Goal: Transaction & Acquisition: Download file/media

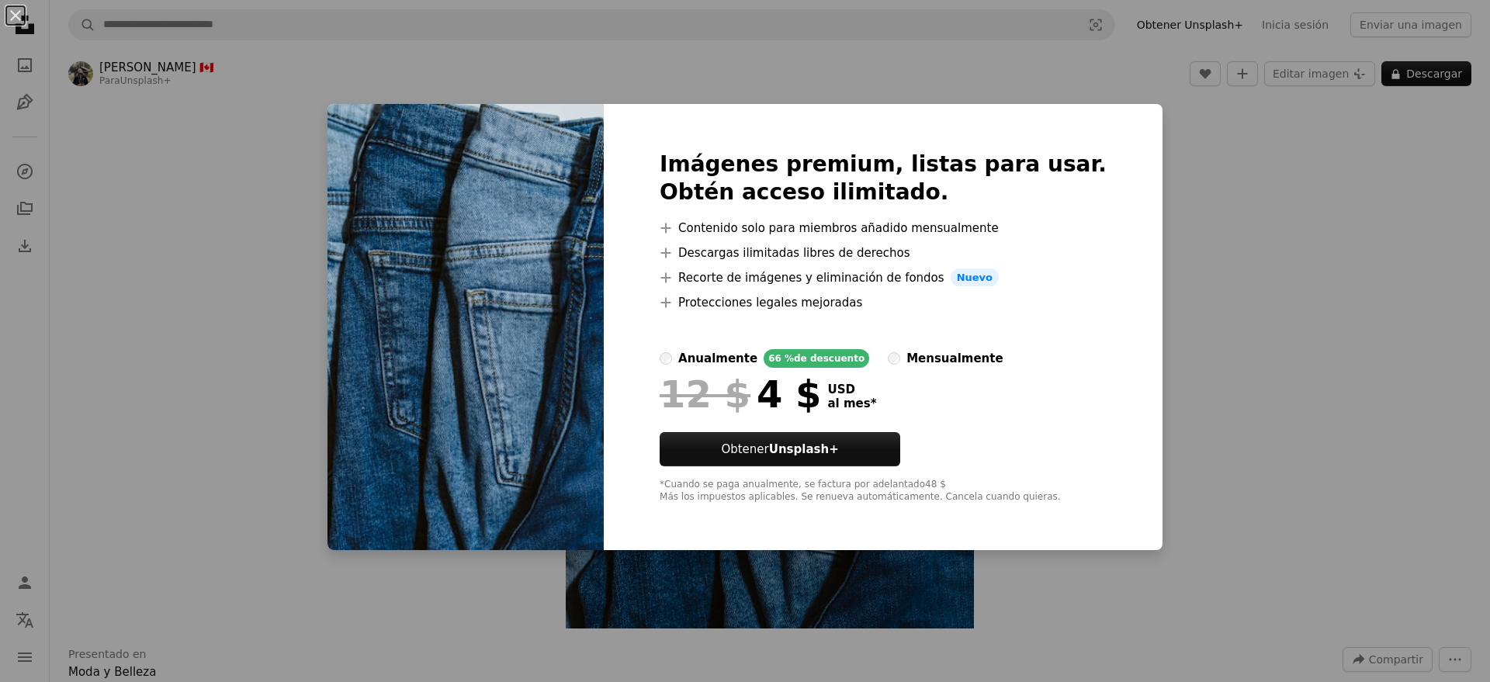
click at [275, 120] on div "An X shape Imágenes premium, listas para usar. Obtén acceso ilimitado. A plus s…" at bounding box center [745, 341] width 1490 height 682
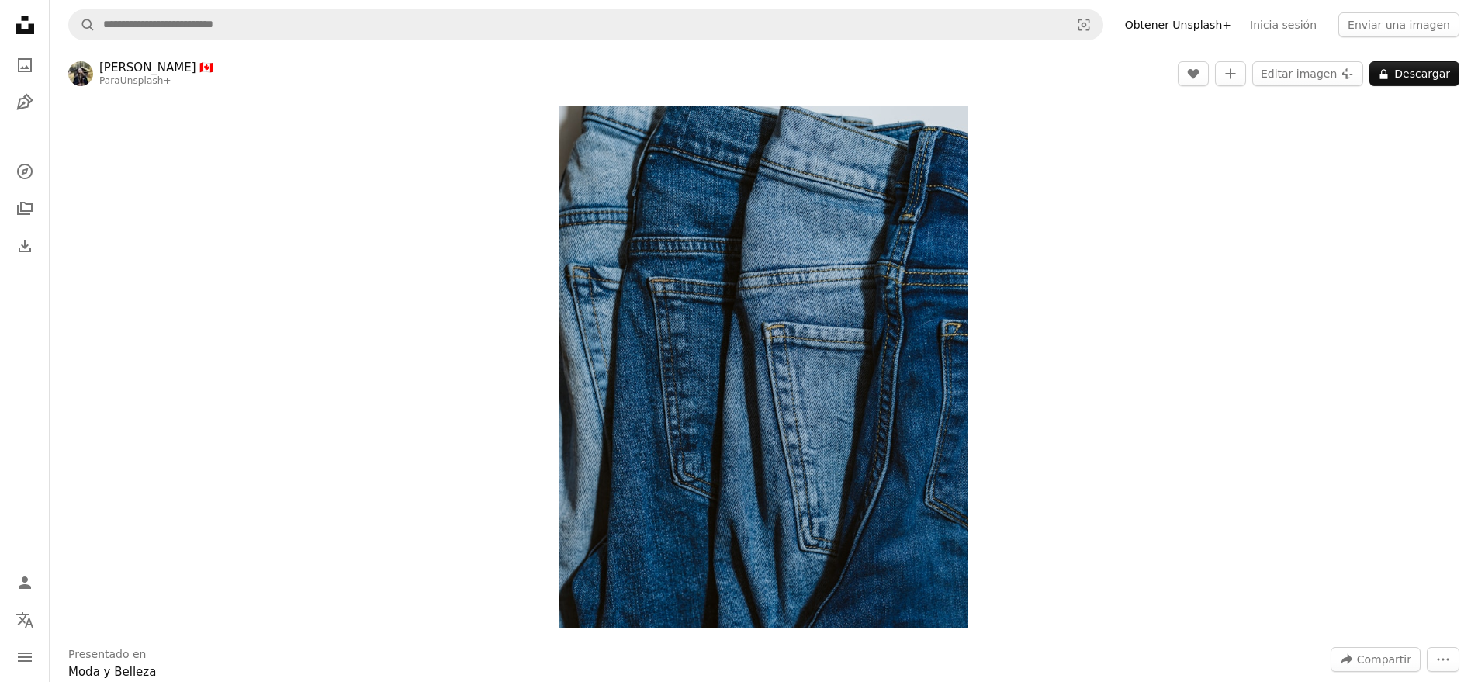
click at [12, 16] on icon "Unsplash logo Página de inicio de Unsplash" at bounding box center [24, 24] width 31 height 31
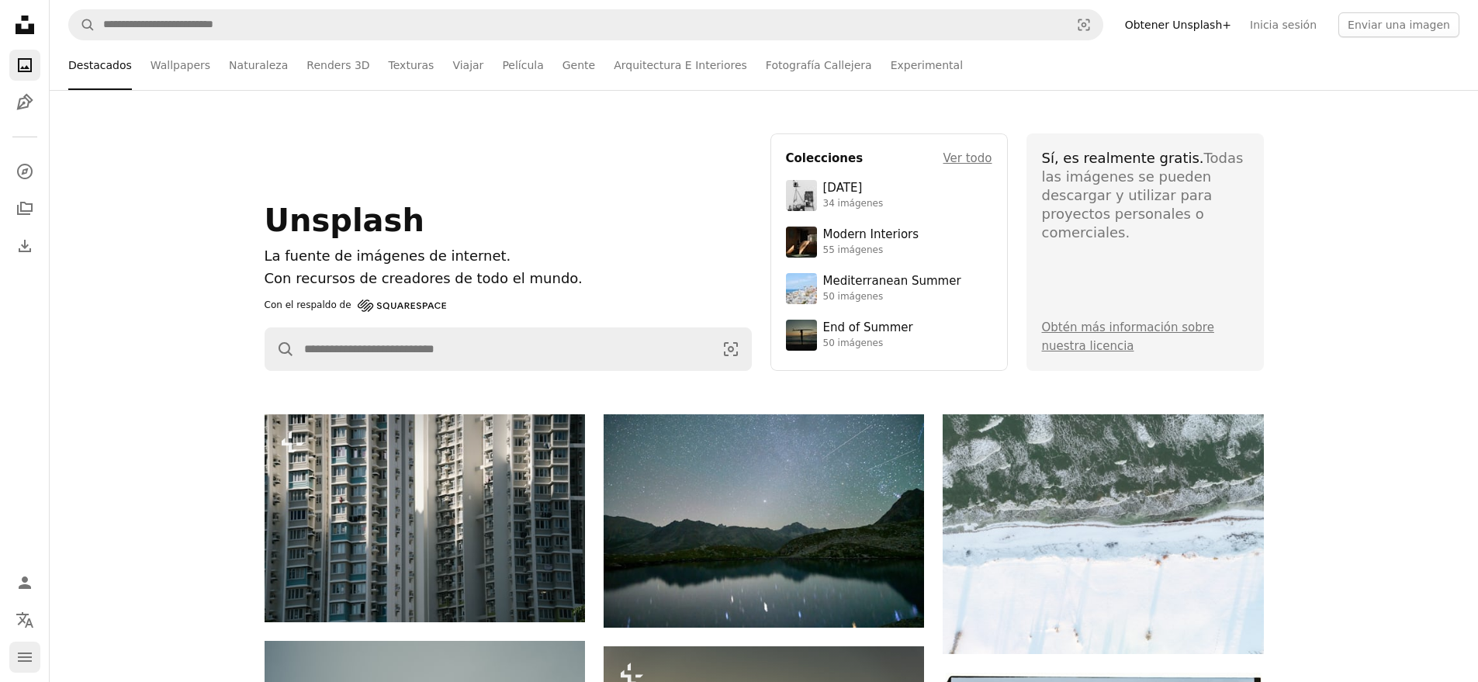
click at [27, 657] on icon "Menú" at bounding box center [25, 656] width 14 height 9
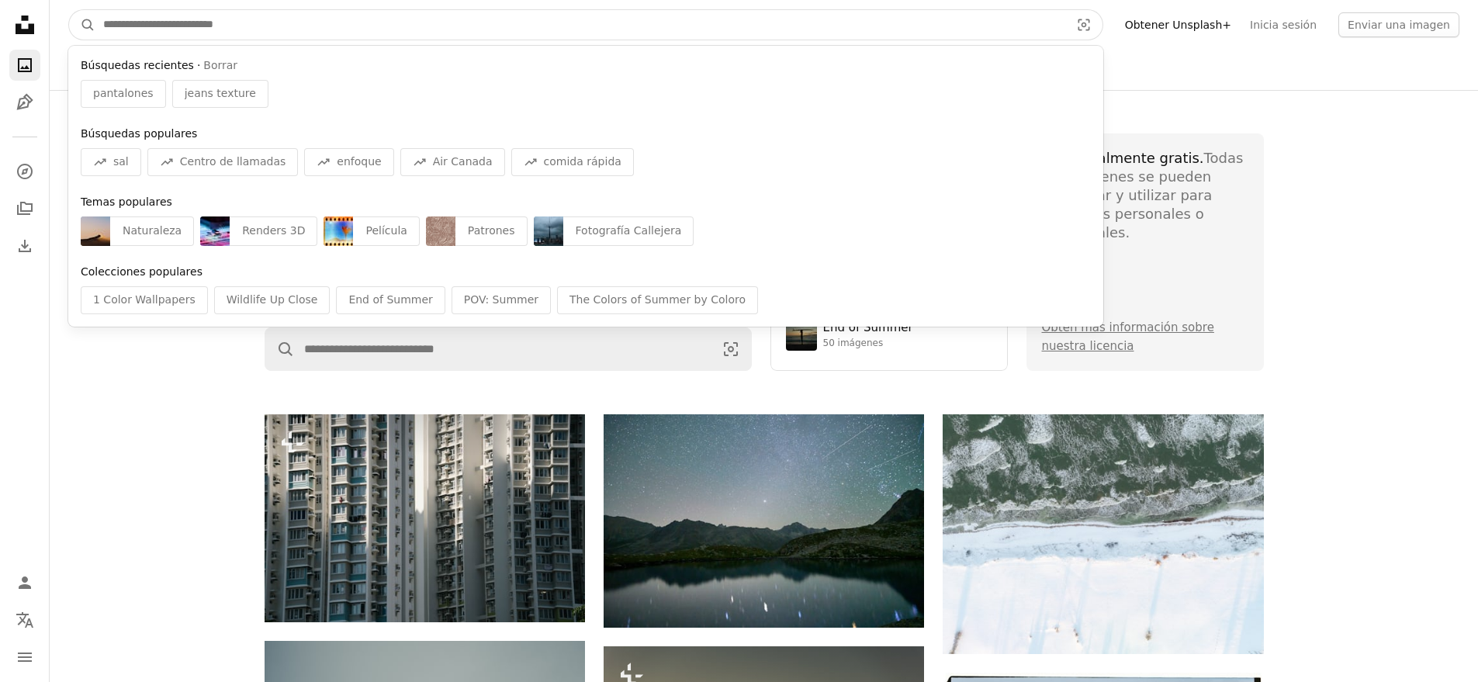
click at [185, 24] on input "Encuentra imágenes en todo el sitio" at bounding box center [580, 24] width 970 height 29
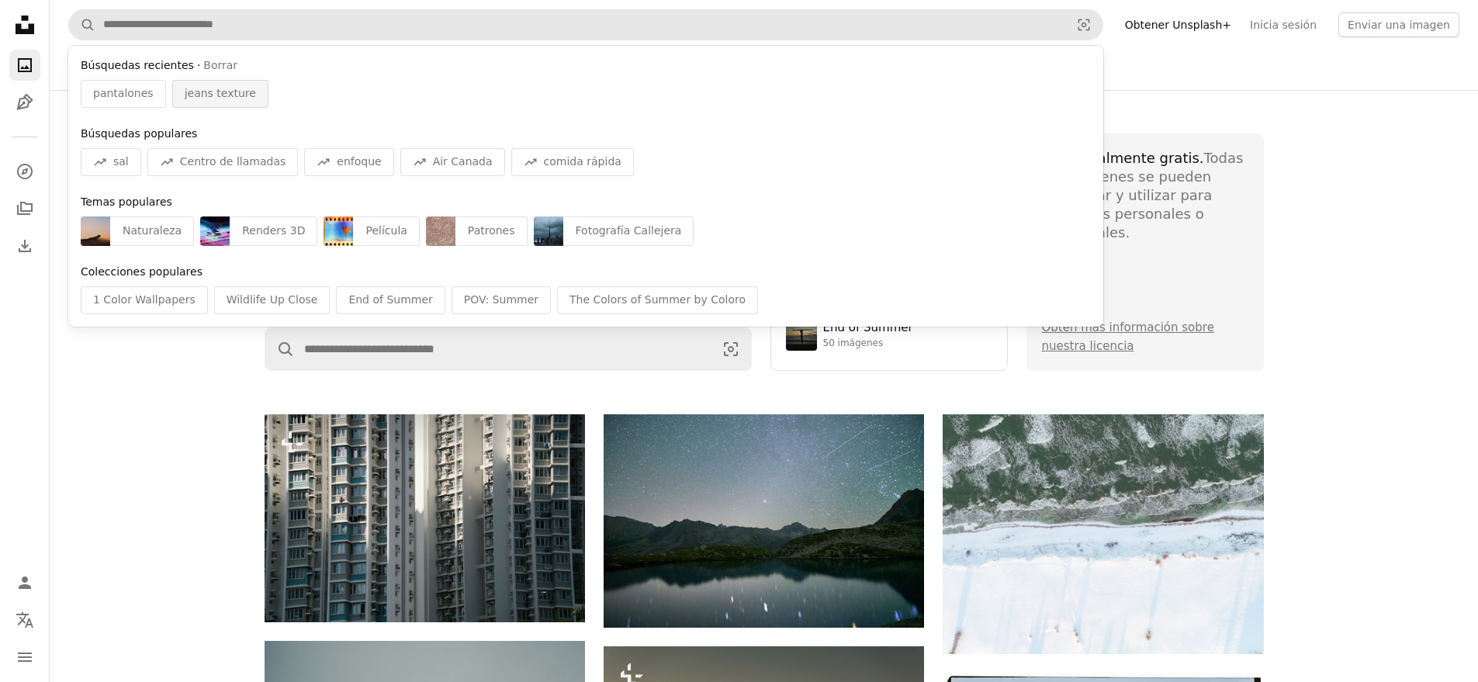
click at [194, 97] on span "jeans texture" at bounding box center [220, 94] width 71 height 16
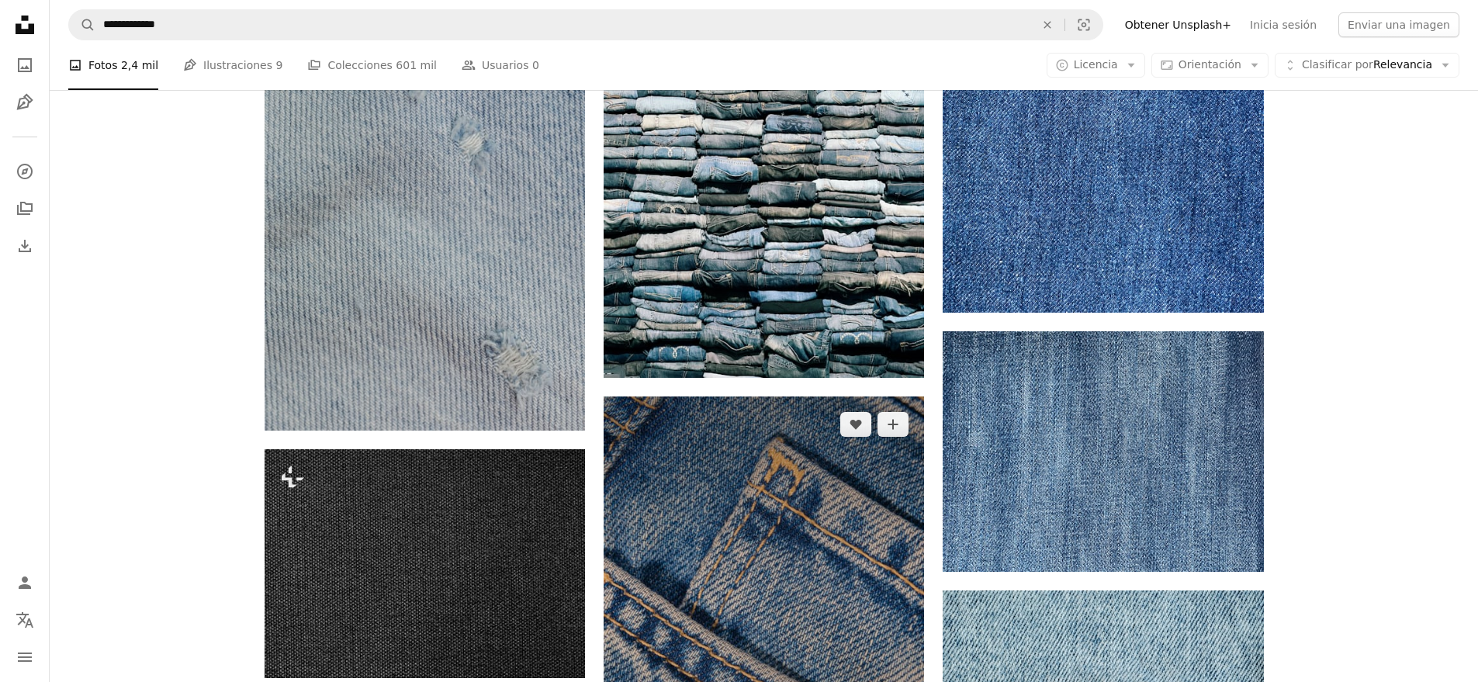
scroll to position [962, 0]
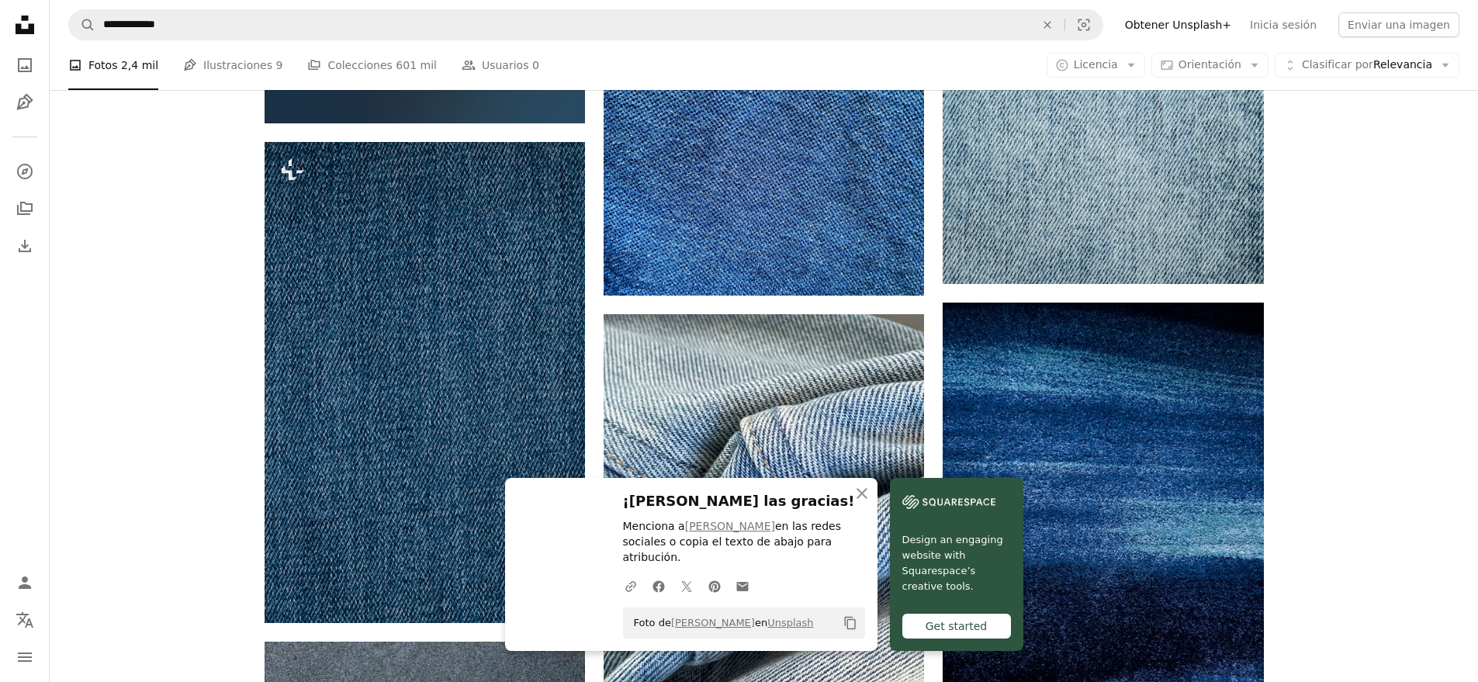
scroll to position [1752, 0]
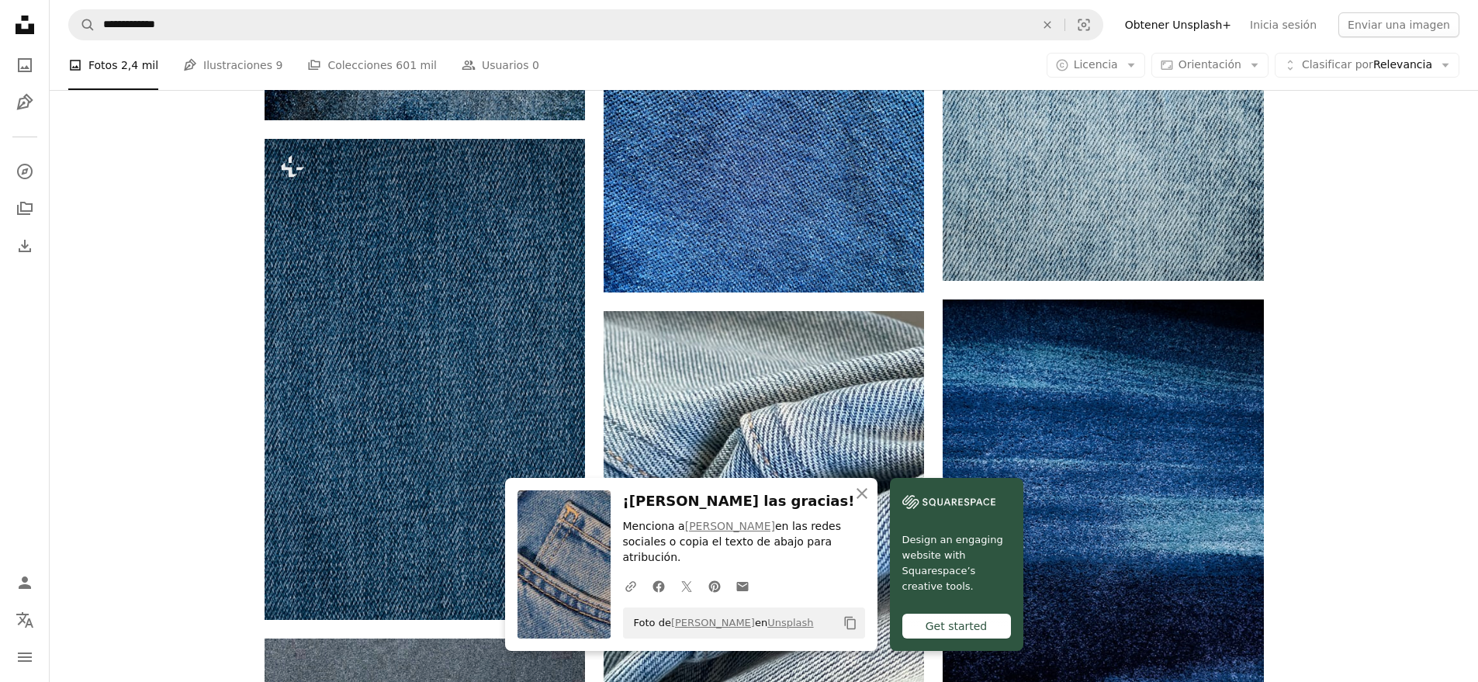
click at [1406, 460] on div "Plus sign for Unsplash+ A heart A plus sign [PERSON_NAME] Para Unsplash+ A lock…" at bounding box center [764, 139] width 1428 height 2960
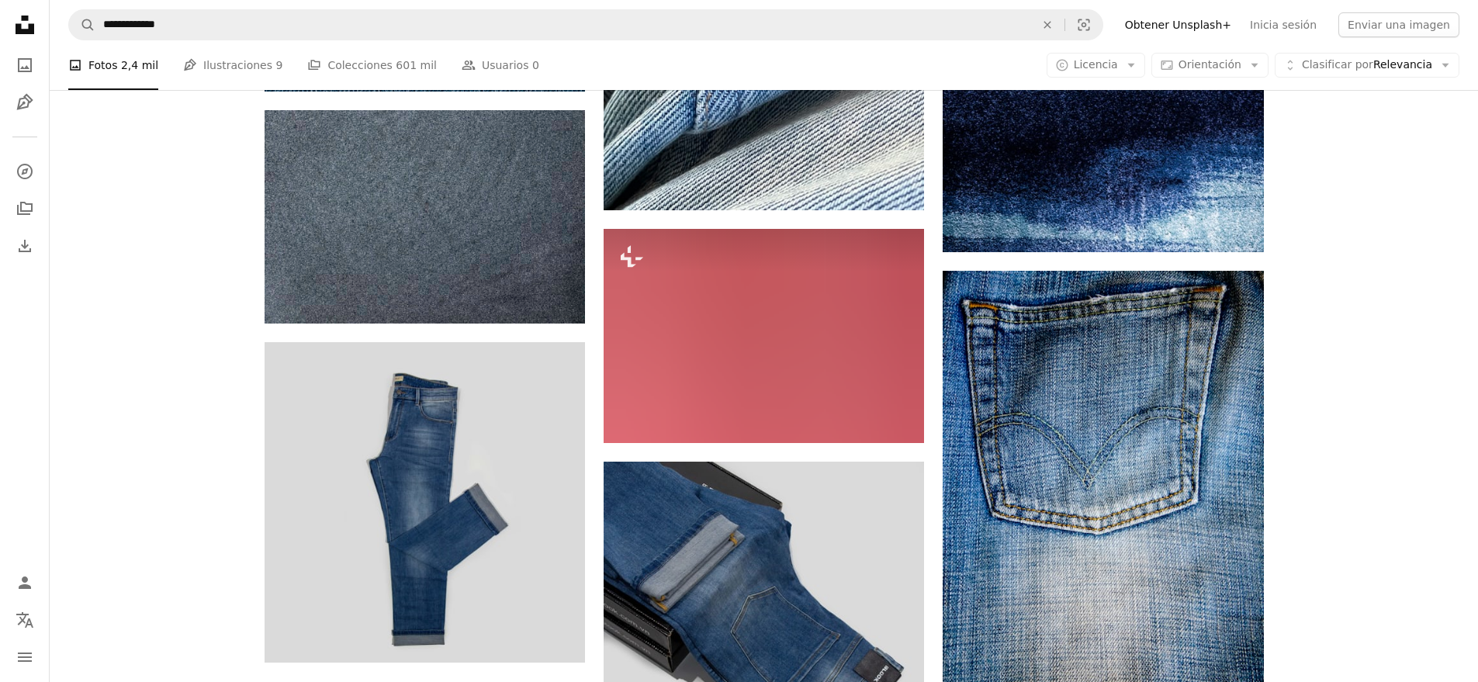
scroll to position [2563, 0]
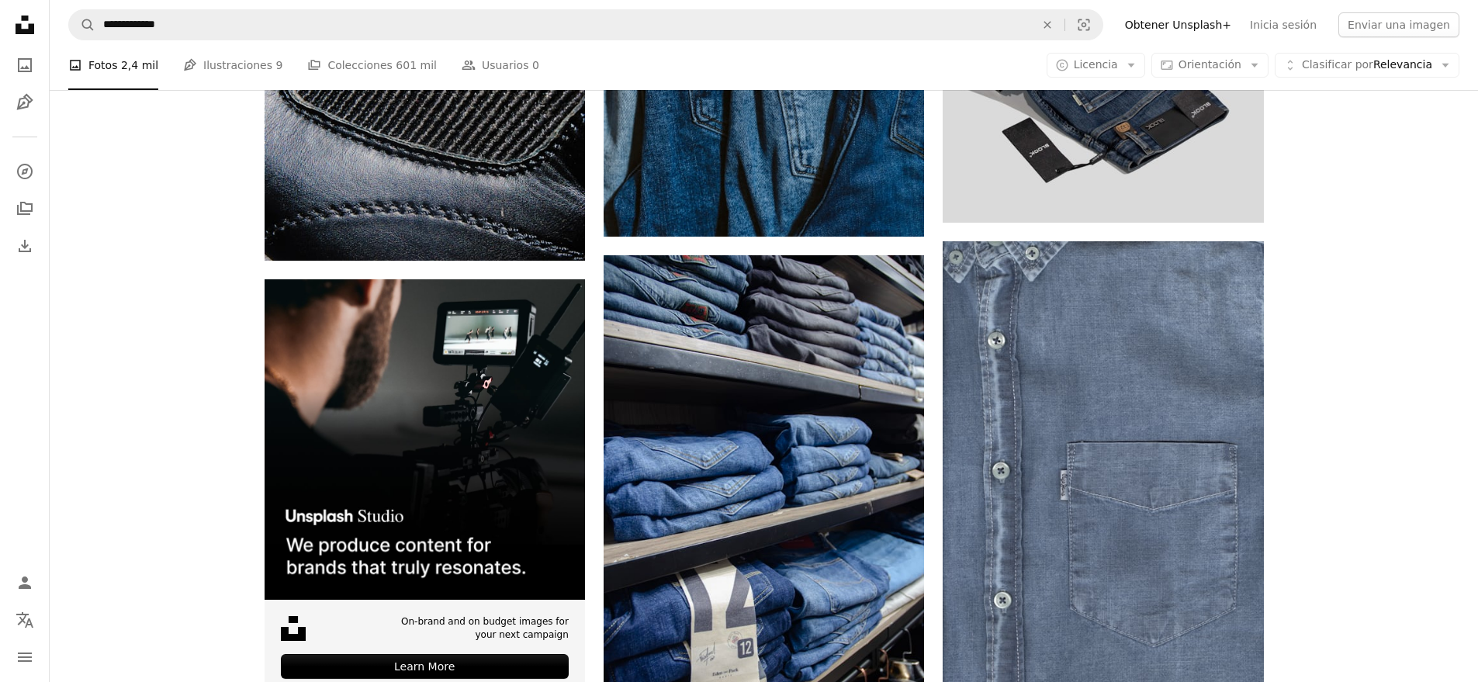
scroll to position [3671, 0]
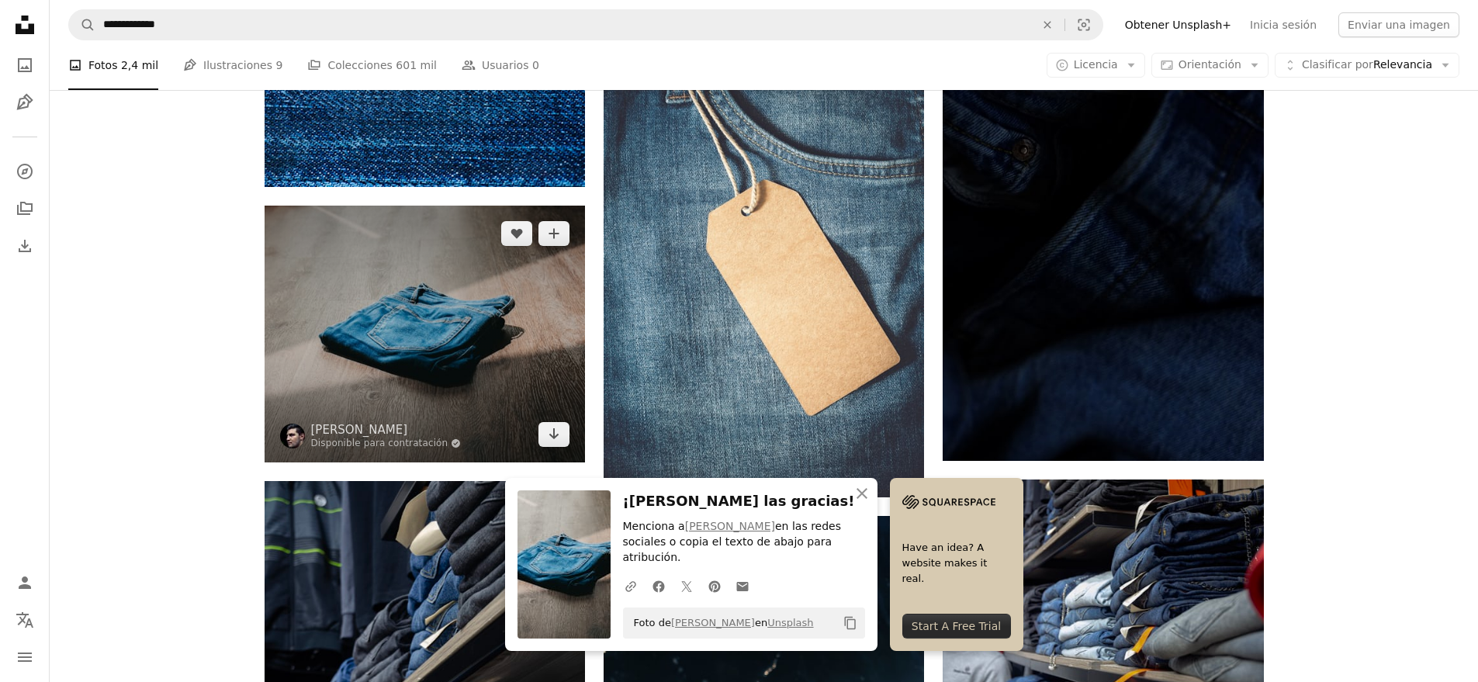
scroll to position [4376, 0]
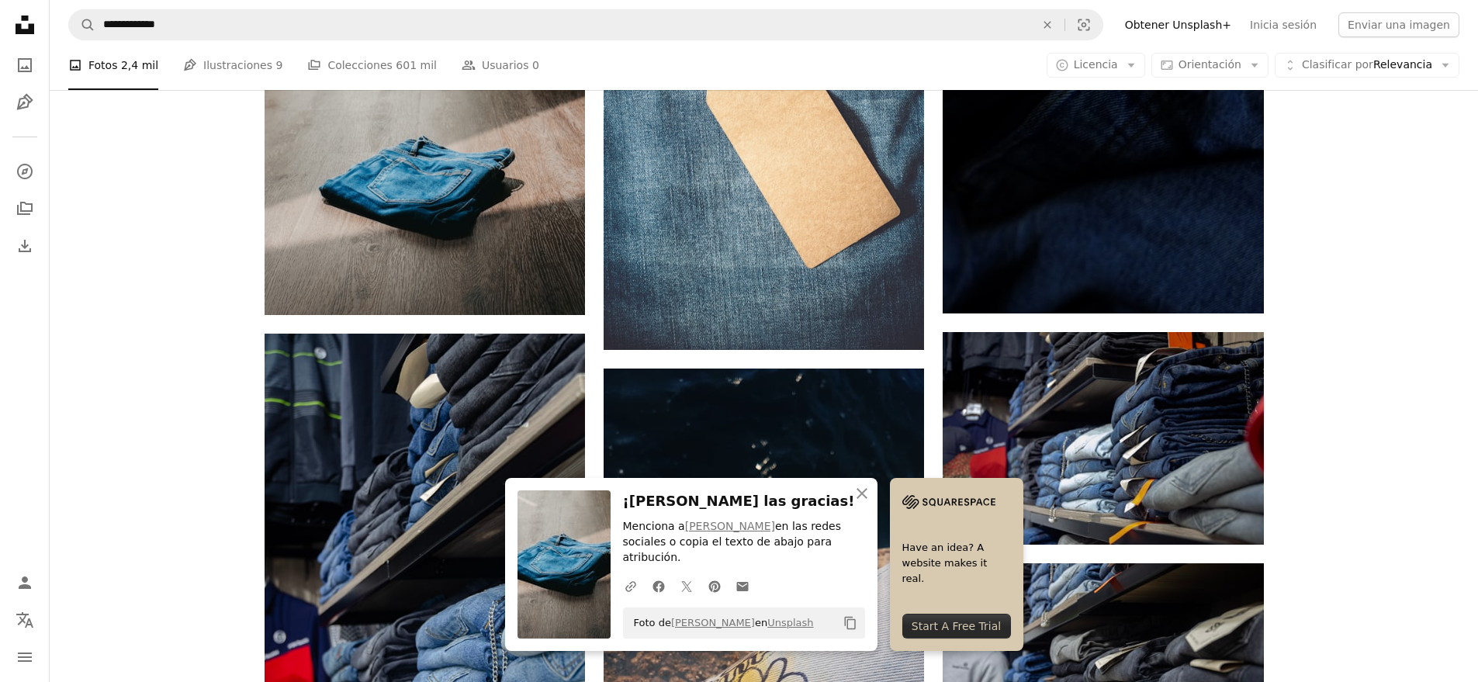
click at [1363, 249] on div "Plus sign for Unsplash+ A heart A plus sign [PERSON_NAME] Para Unsplash+ A lock…" at bounding box center [764, 265] width 1428 height 8458
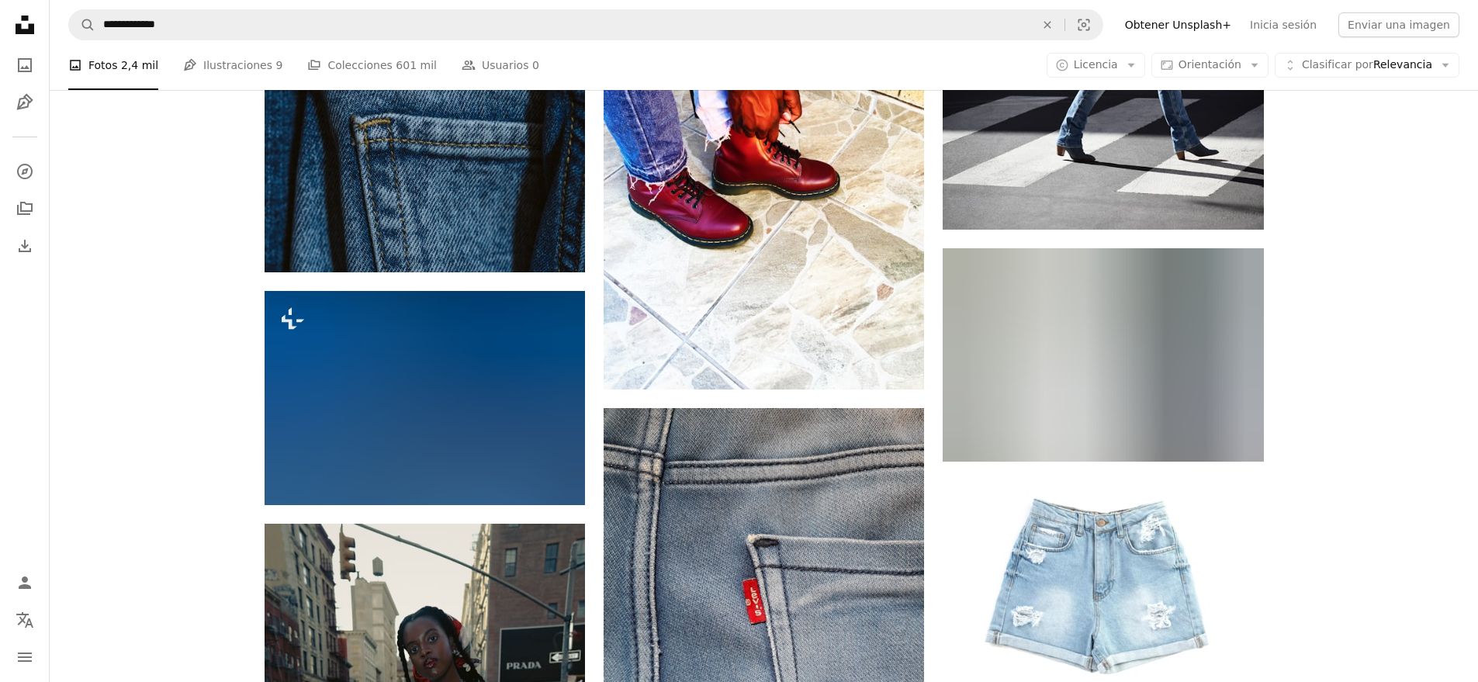
scroll to position [5391, 0]
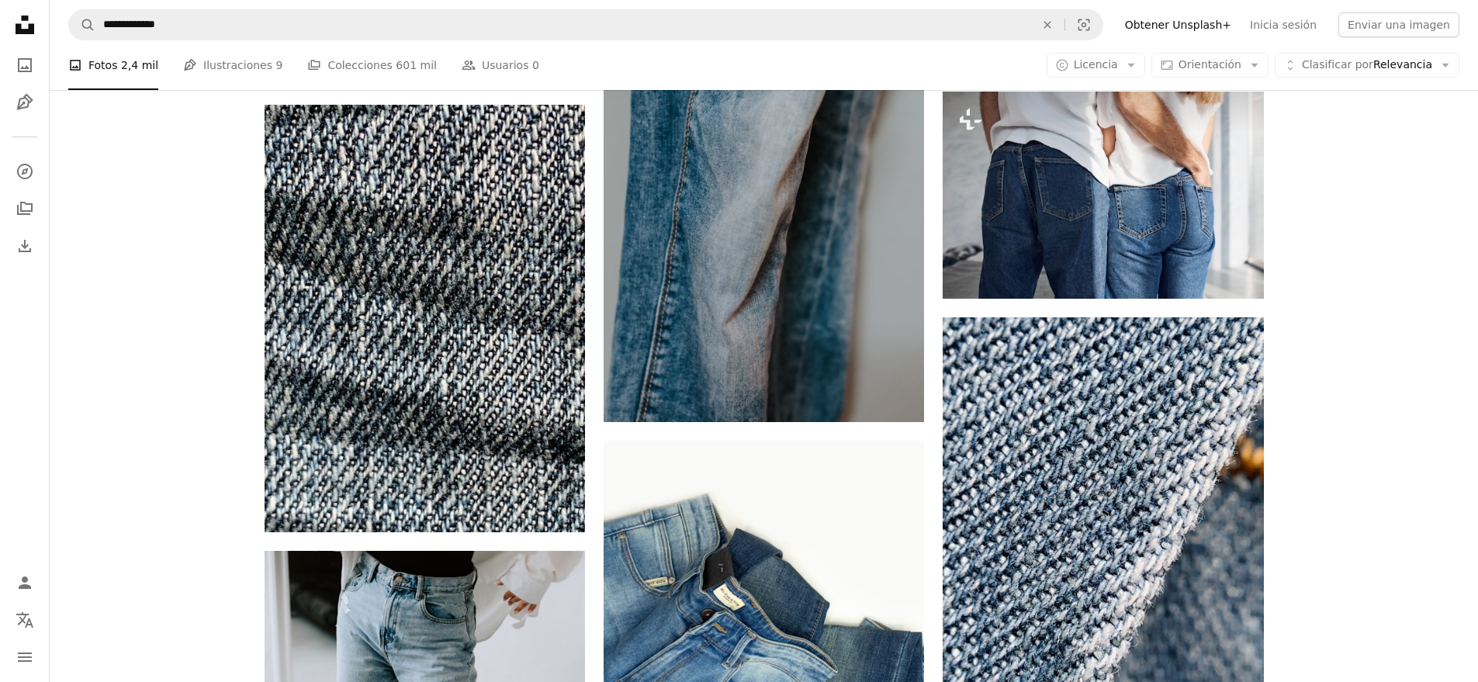
scroll to position [21343, 0]
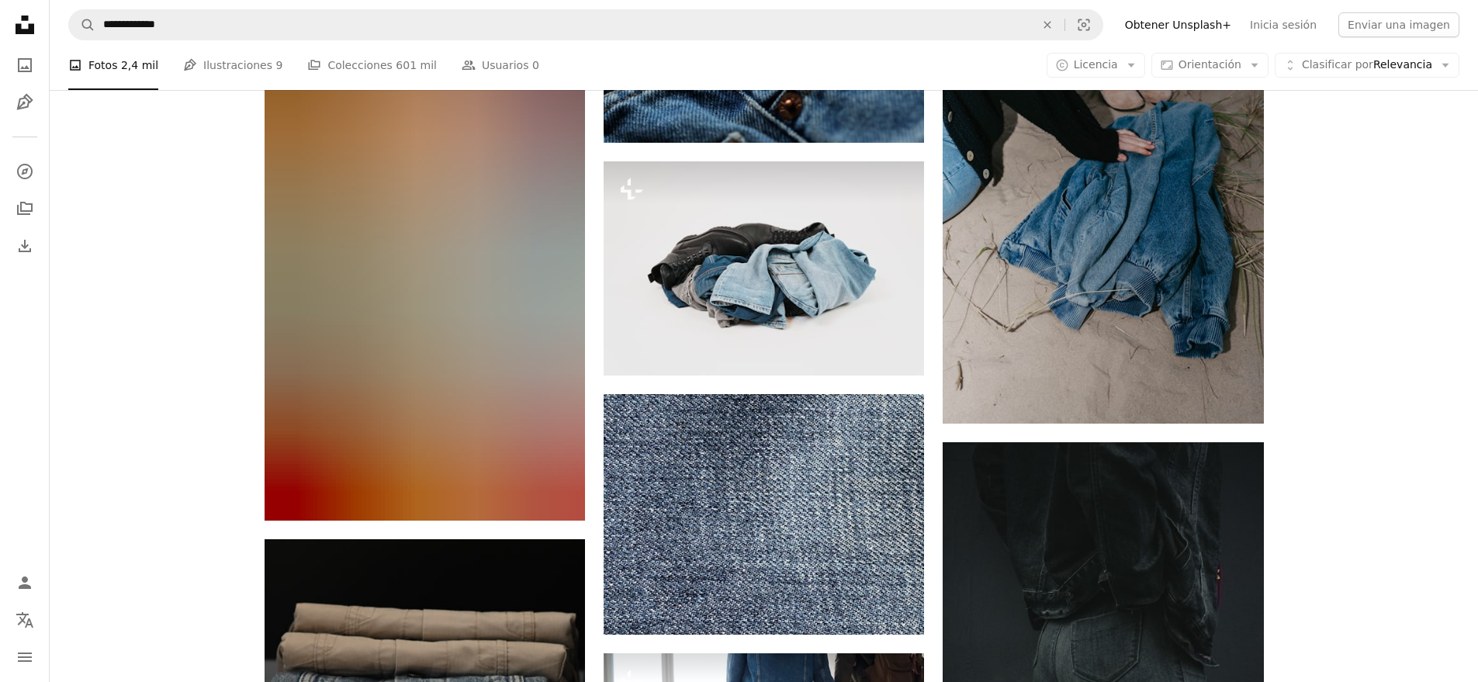
scroll to position [23412, 0]
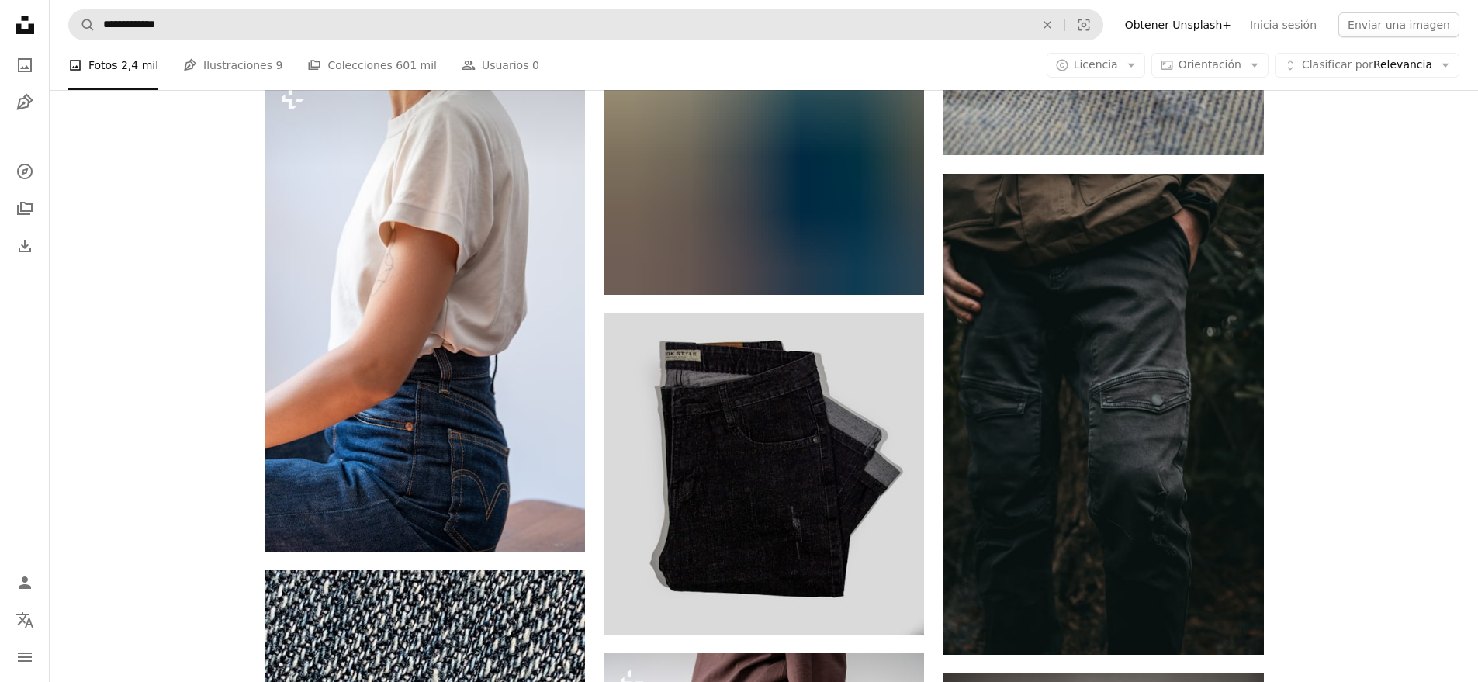
scroll to position [25955, 0]
